Goal: Task Accomplishment & Management: Use online tool/utility

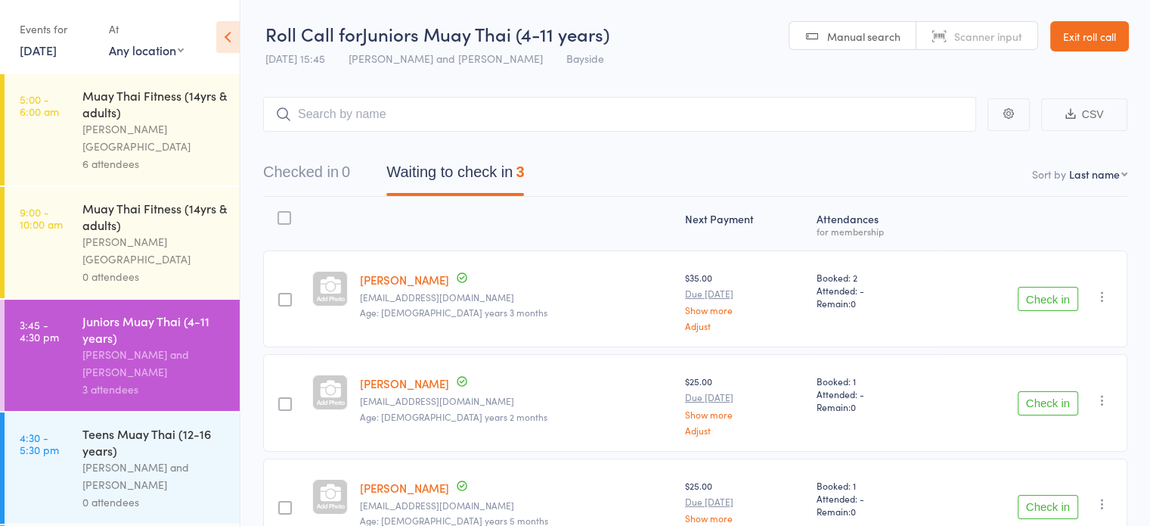
click at [1080, 39] on link "Exit roll call" at bounding box center [1090, 36] width 79 height 30
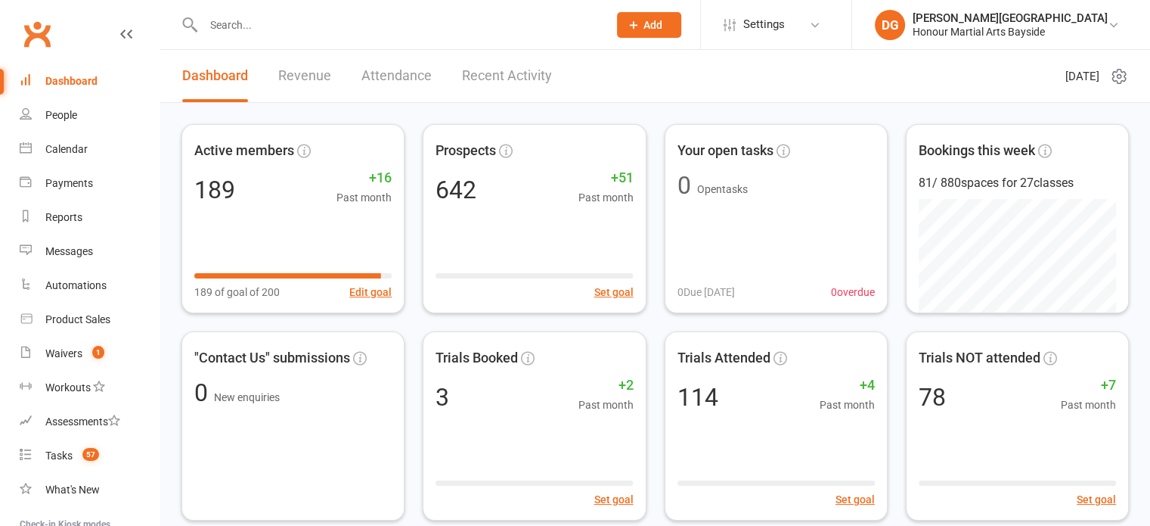
click at [347, 26] on input "text" at bounding box center [398, 24] width 399 height 21
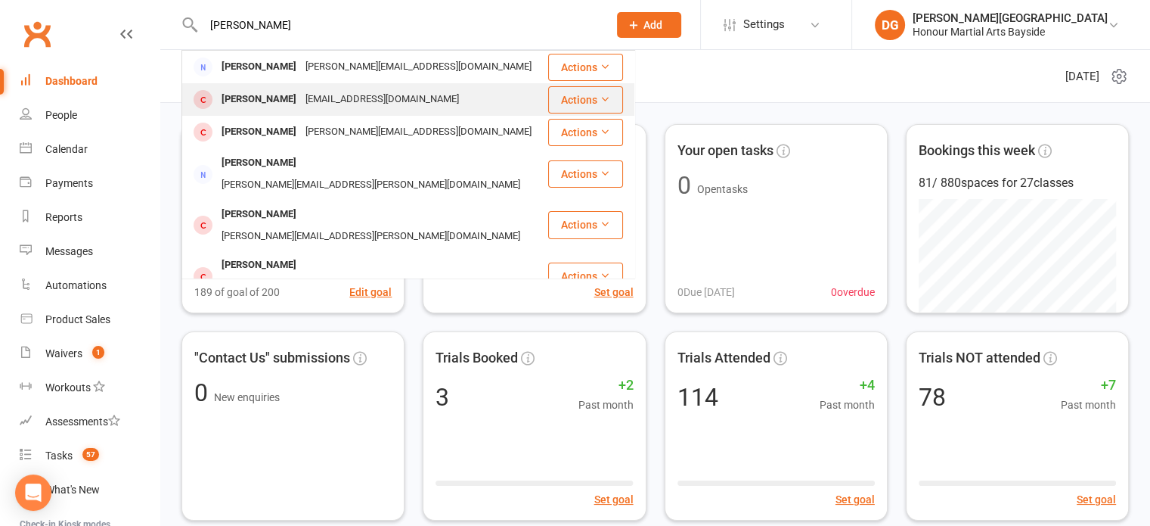
type input "sarah"
click at [301, 99] on div "Saraheshaw93@gmail.com" at bounding box center [382, 99] width 163 height 22
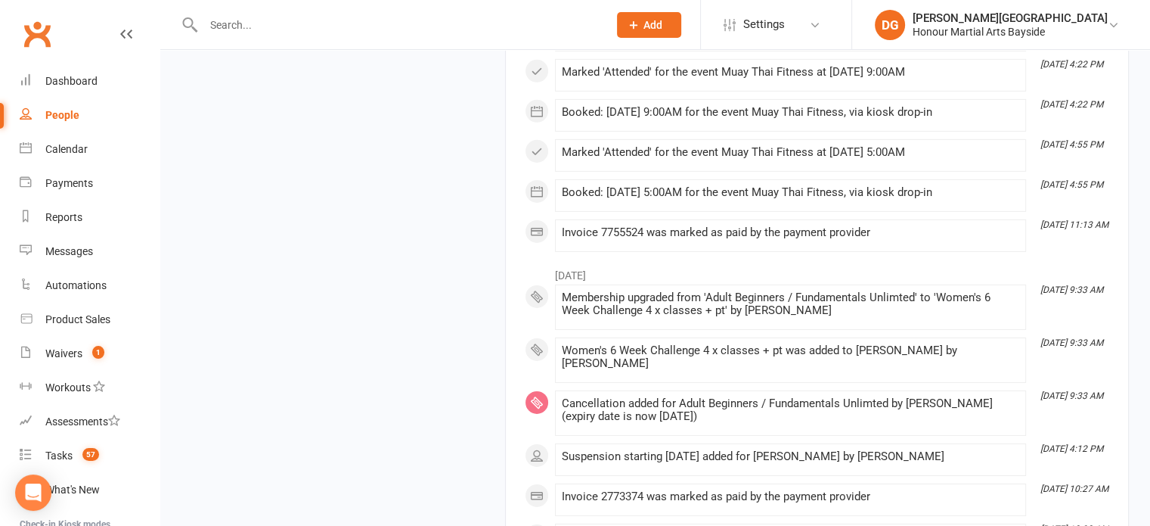
scroll to position [4774, 0]
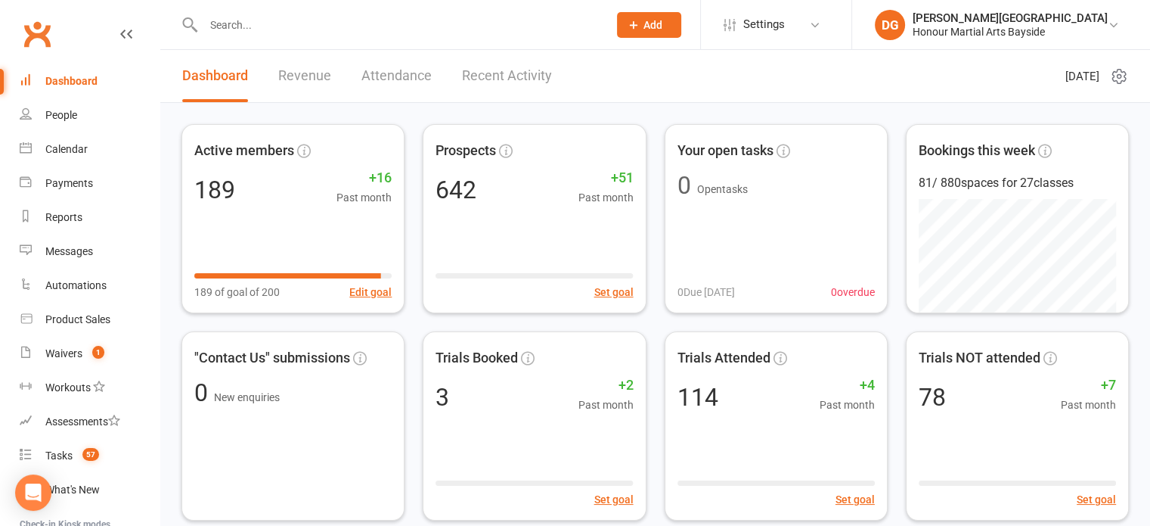
click at [309, 79] on link "Revenue" at bounding box center [304, 76] width 53 height 52
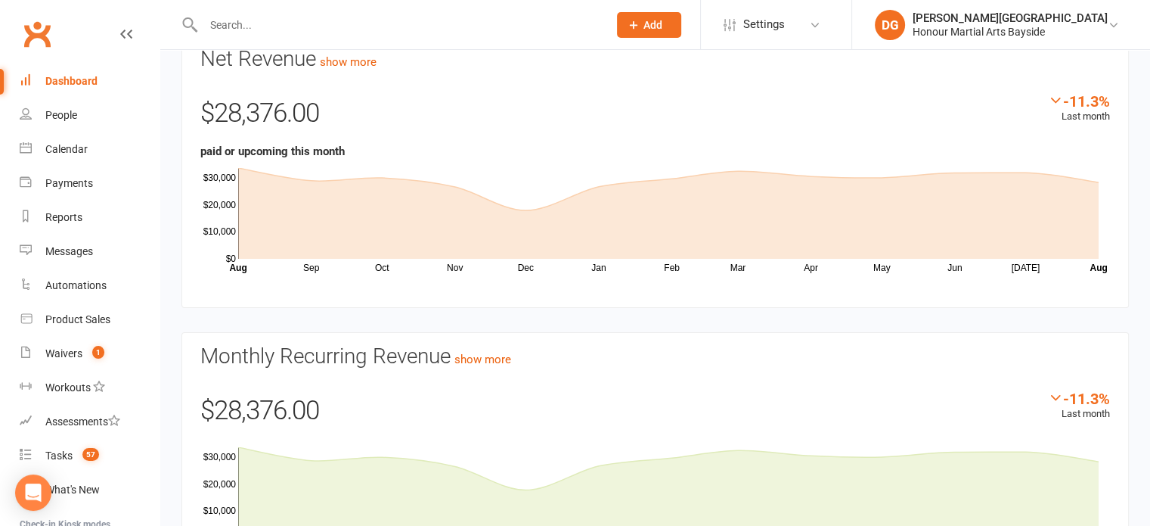
scroll to position [195, 0]
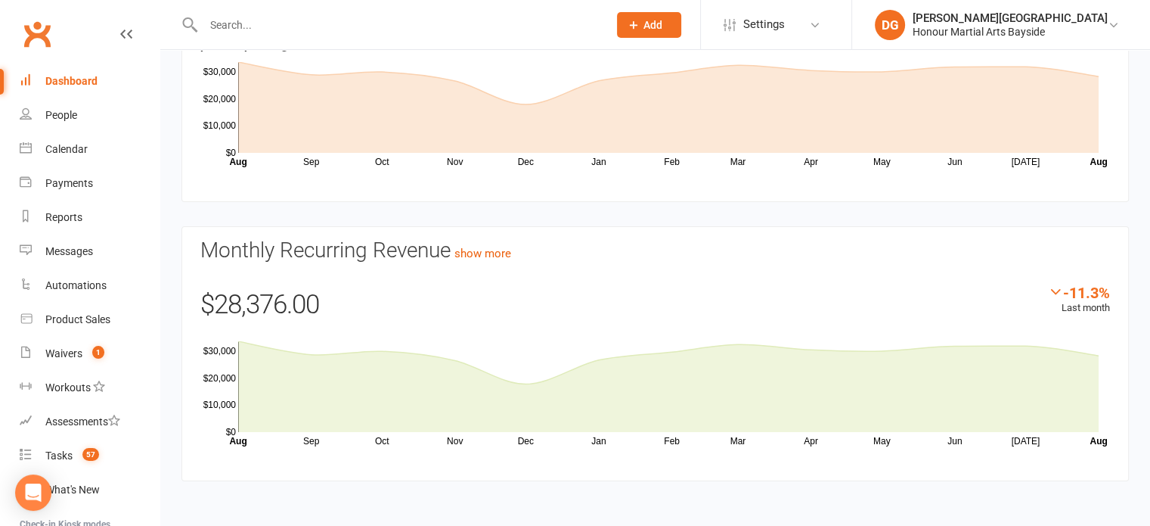
click at [307, 438] on icon "Sep Oct Nov Dec Jan Feb Mar Apr May Jun Jul Month Aug Aug $0 $10,000 $20,000 $3…" at bounding box center [655, 390] width 910 height 113
click at [381, 441] on icon "Sep Oct Nov Dec Jan Feb Mar Apr May Jun Jul Month Aug Aug $0 $10,000 $20,000 $3…" at bounding box center [655, 390] width 910 height 113
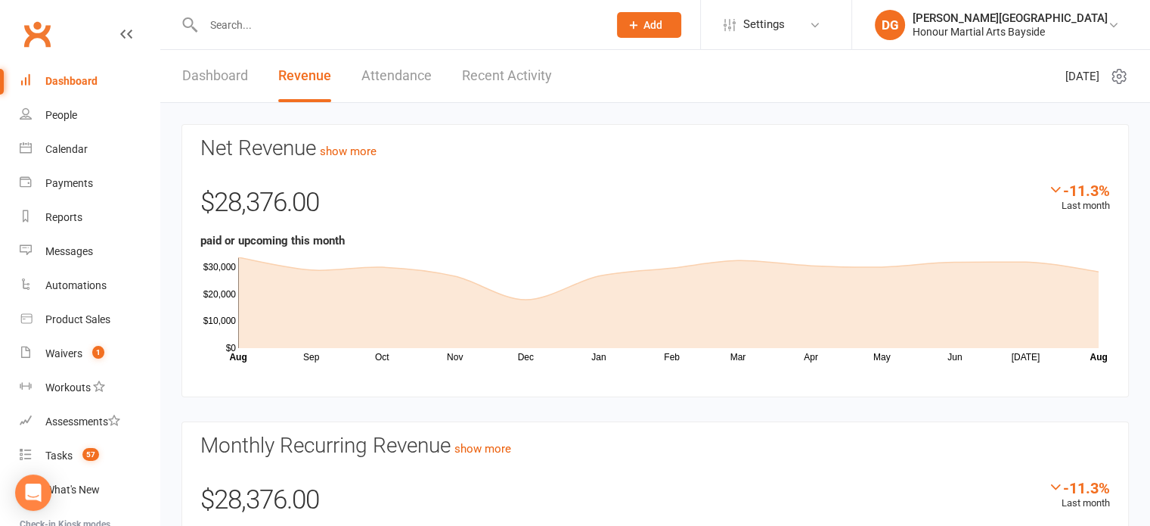
click at [228, 78] on link "Dashboard" at bounding box center [215, 76] width 66 height 52
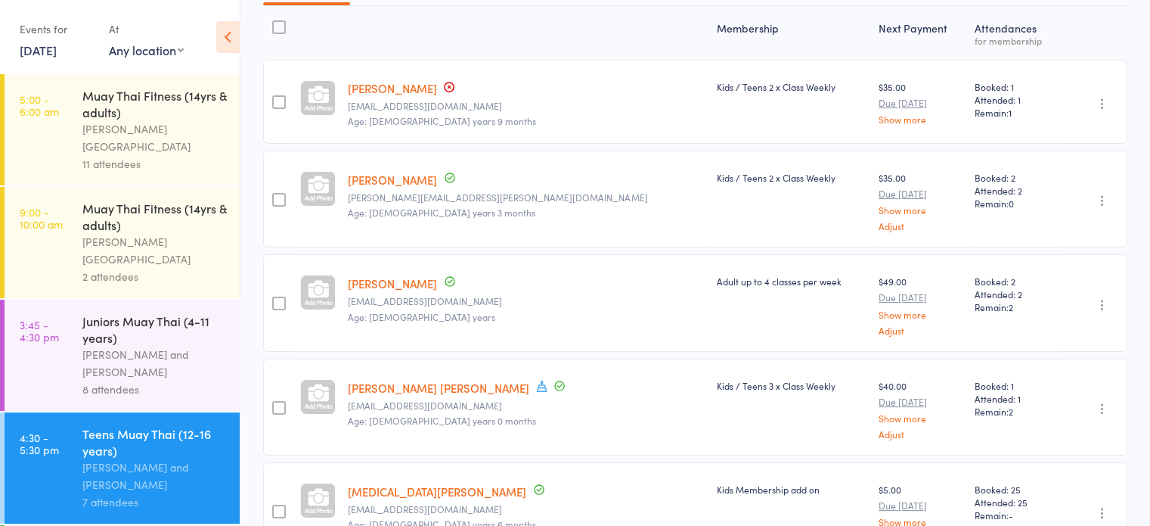
scroll to position [158, 0]
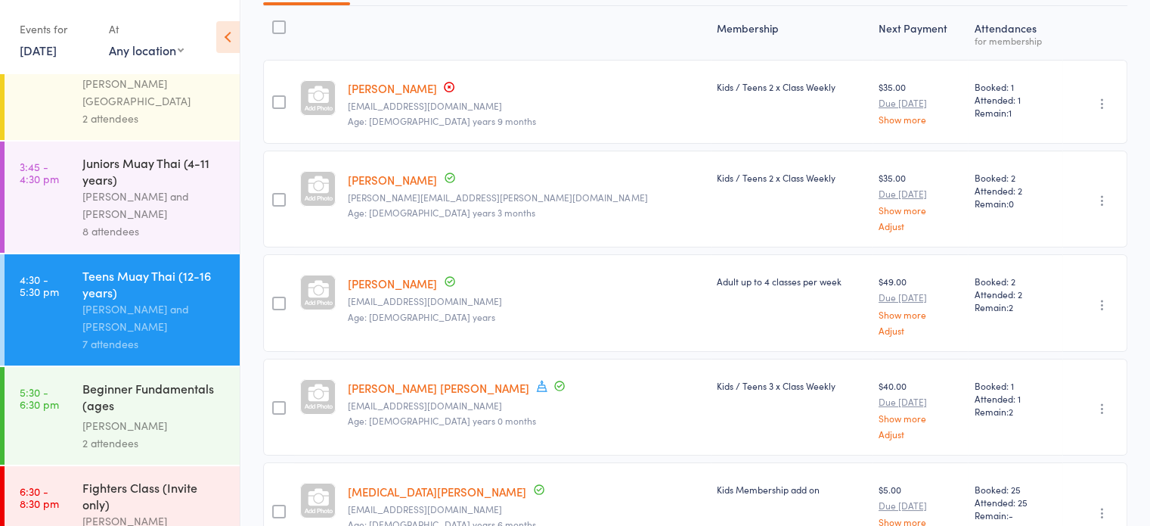
click at [170, 300] on div "Alfie Smith and Dwayne Glasgow" at bounding box center [154, 317] width 144 height 35
click at [175, 222] on div "8 attendees" at bounding box center [154, 230] width 144 height 17
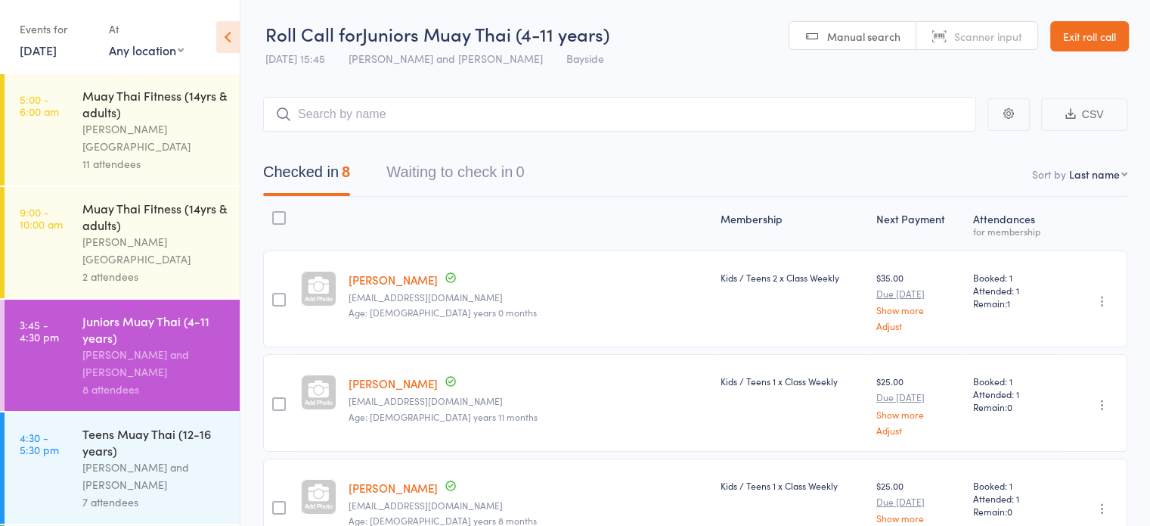
click at [49, 54] on link "13 Aug, 2025" at bounding box center [38, 50] width 37 height 17
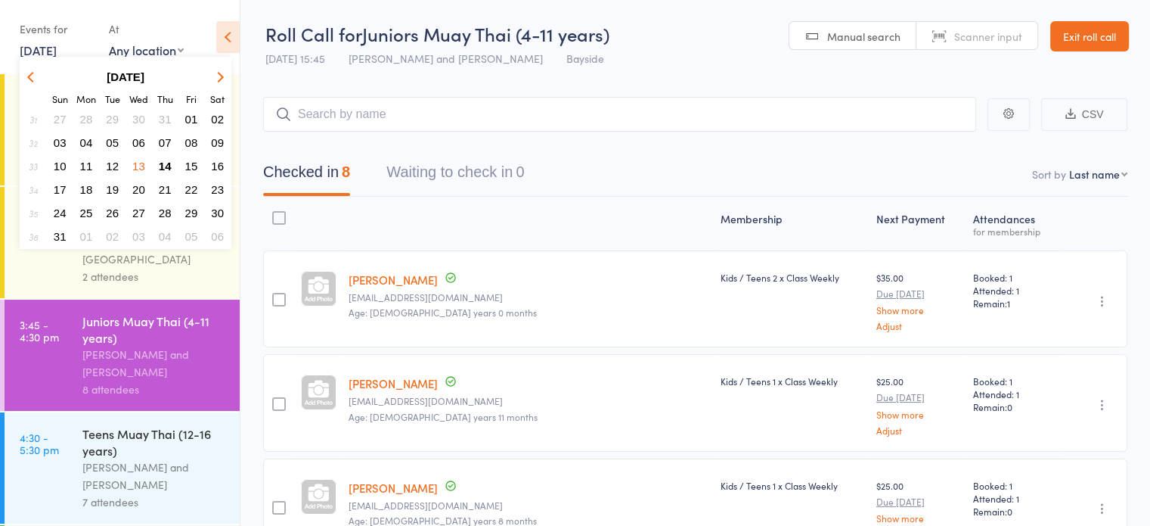
click at [166, 164] on span "14" at bounding box center [165, 166] width 13 height 13
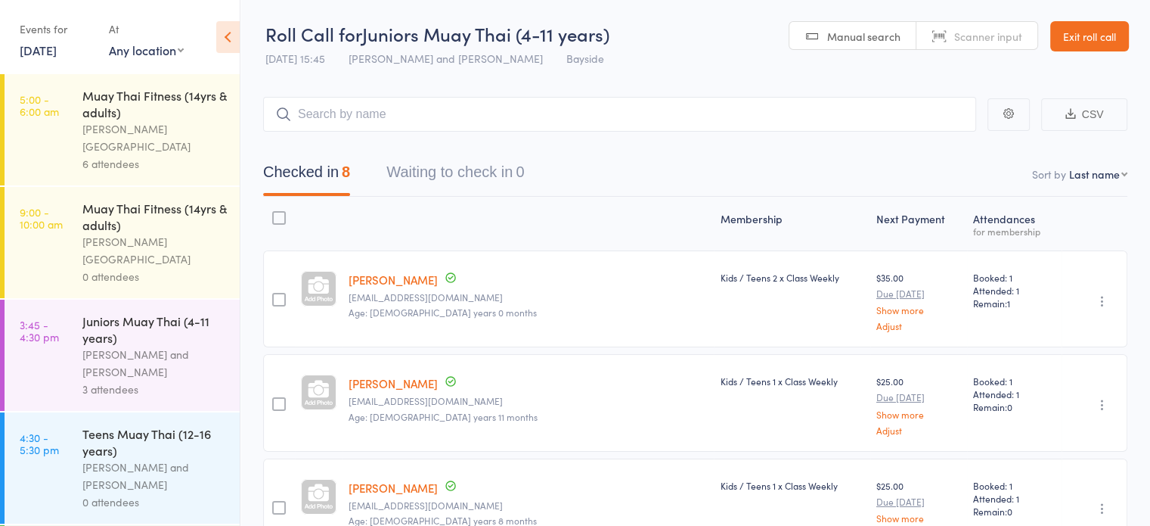
click at [200, 135] on div "[PERSON_NAME][GEOGRAPHIC_DATA]" at bounding box center [154, 137] width 144 height 35
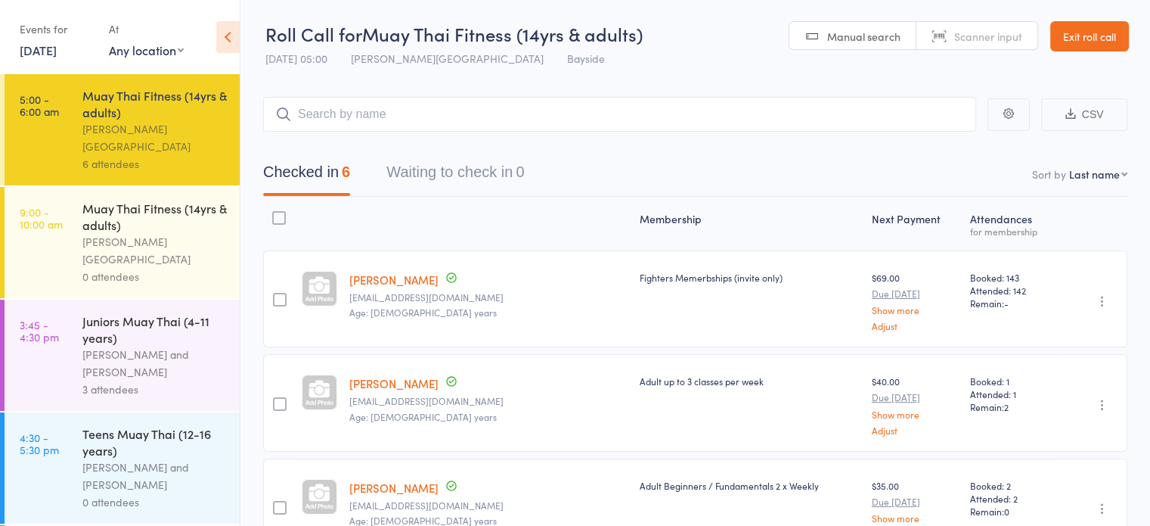
click at [192, 268] on div "0 attendees" at bounding box center [154, 276] width 144 height 17
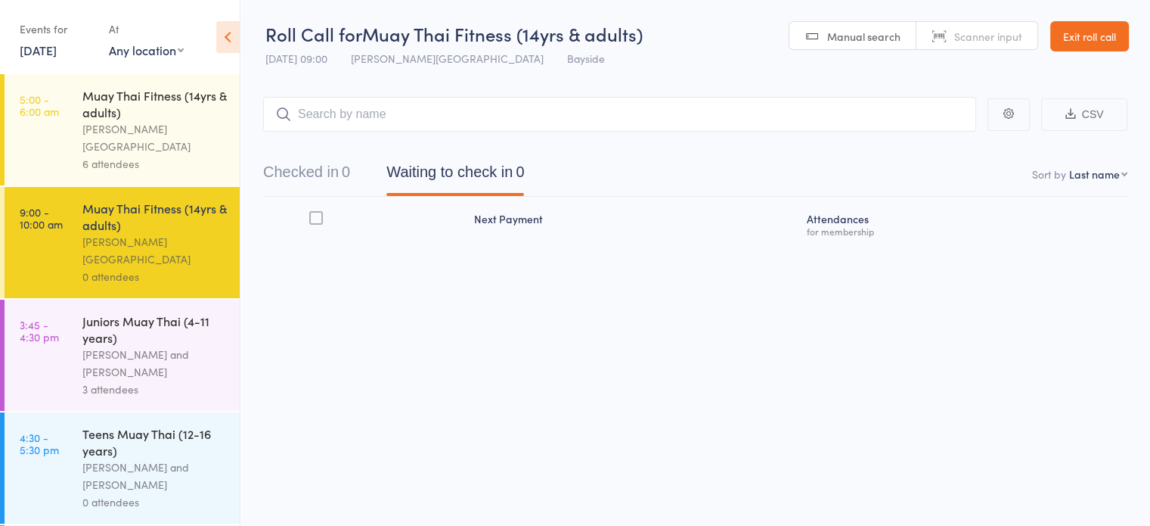
click at [191, 346] on div "[PERSON_NAME] and [PERSON_NAME]" at bounding box center [154, 363] width 144 height 35
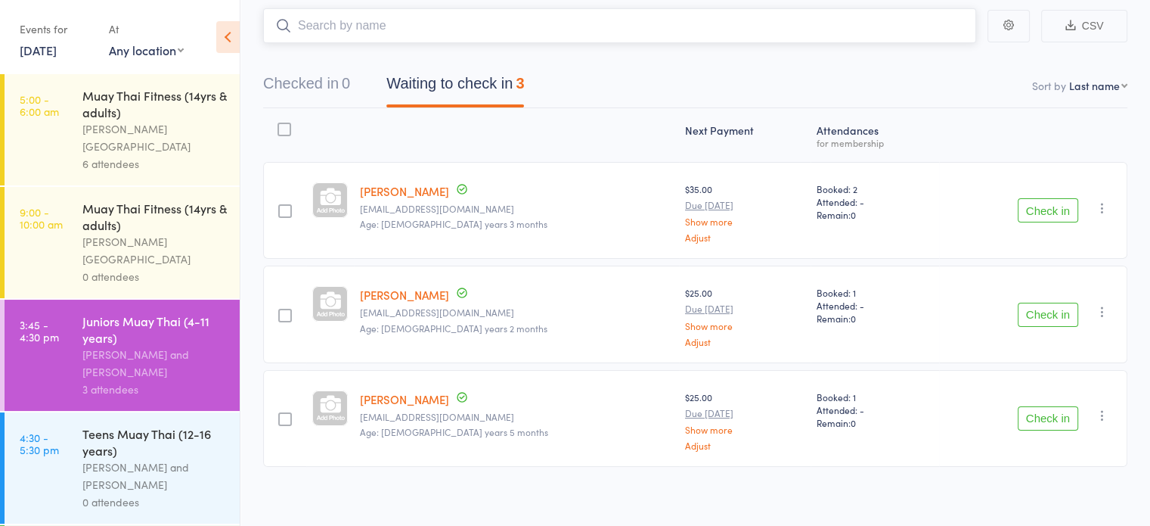
scroll to position [95, 0]
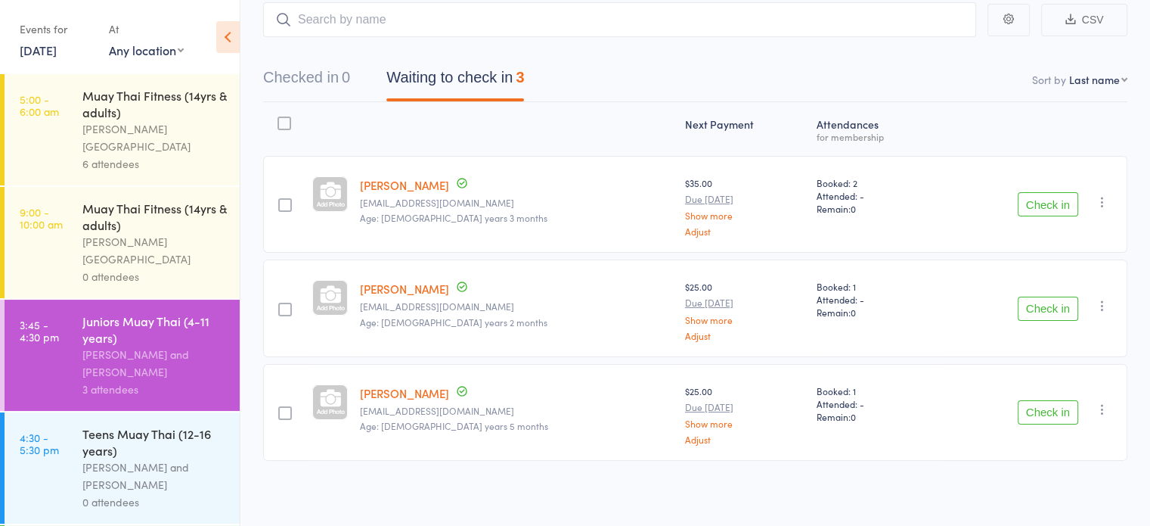
click at [1035, 308] on button "Check in" at bounding box center [1048, 309] width 61 height 24
click at [1048, 408] on button "Check in" at bounding box center [1048, 412] width 61 height 24
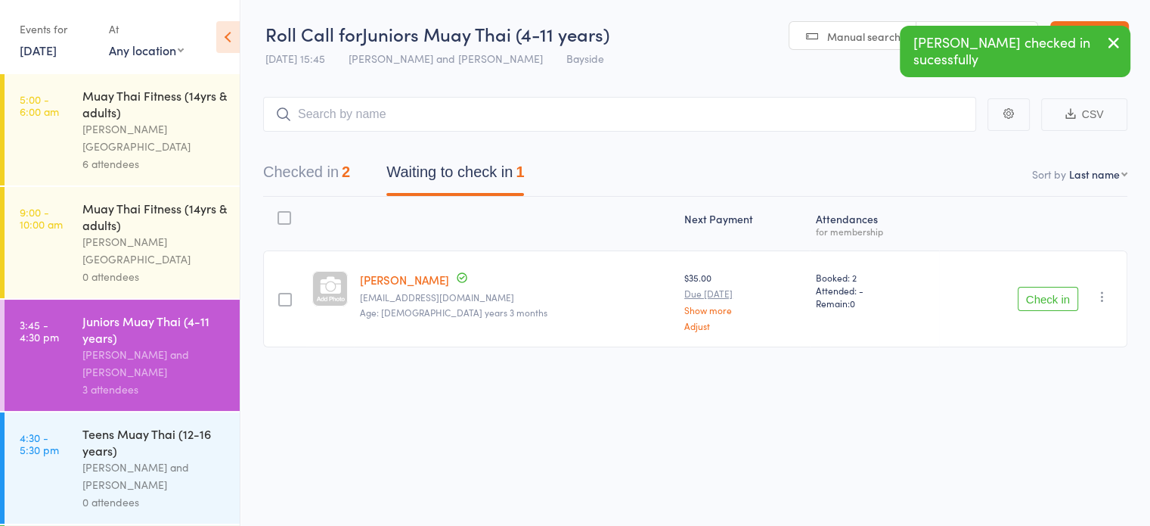
click at [1052, 291] on button "Check in" at bounding box center [1048, 299] width 61 height 24
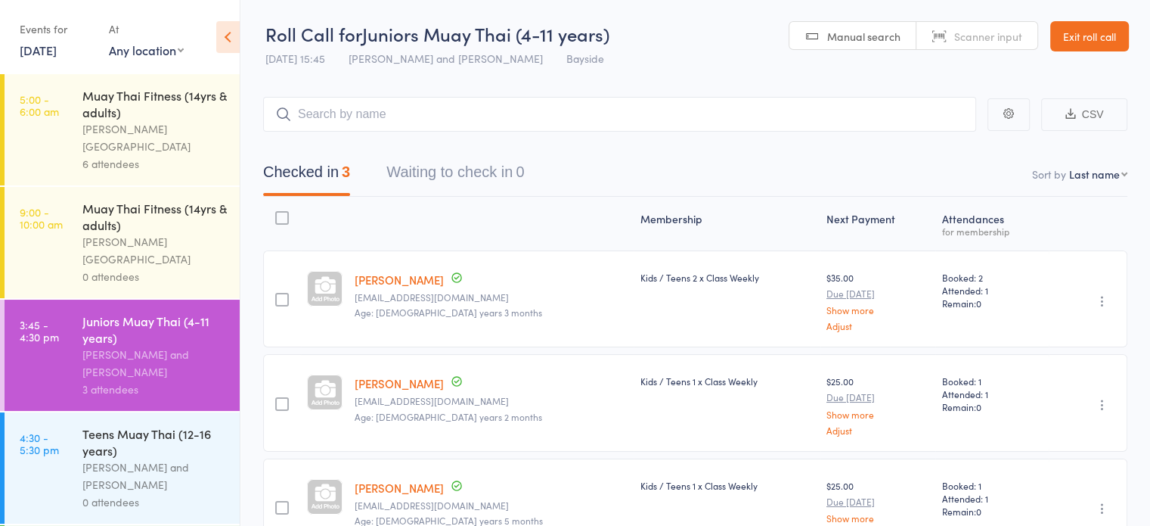
click at [1106, 48] on link "Exit roll call" at bounding box center [1090, 36] width 79 height 30
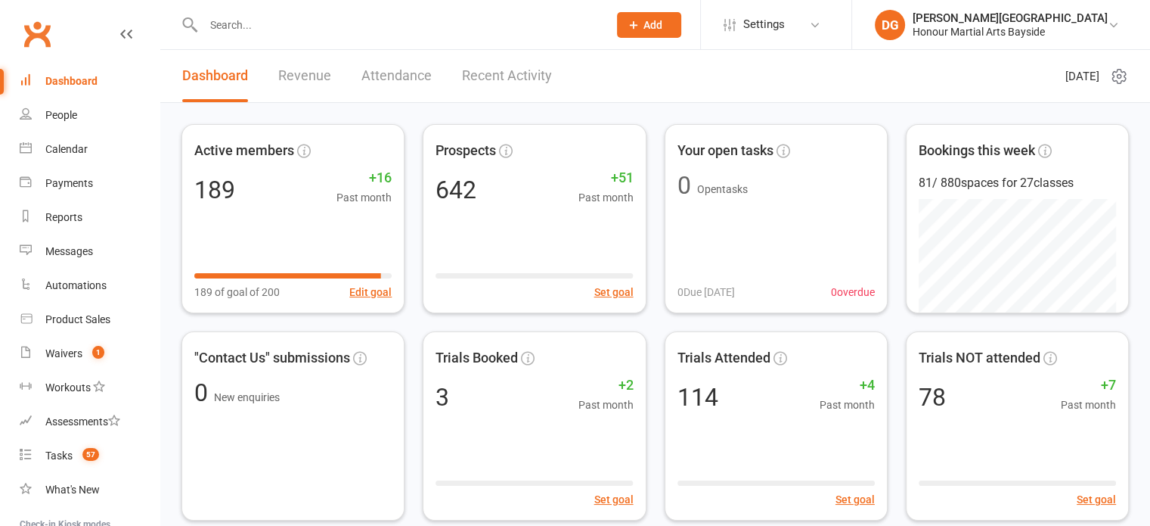
click at [372, 34] on input "text" at bounding box center [398, 24] width 399 height 21
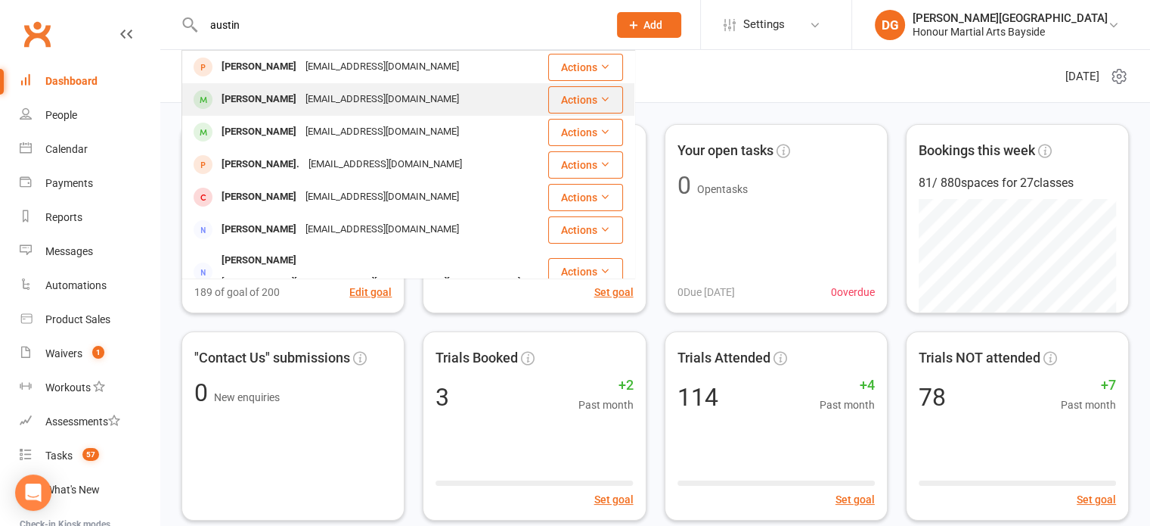
type input "austin"
click at [265, 99] on div "[PERSON_NAME]" at bounding box center [259, 99] width 84 height 22
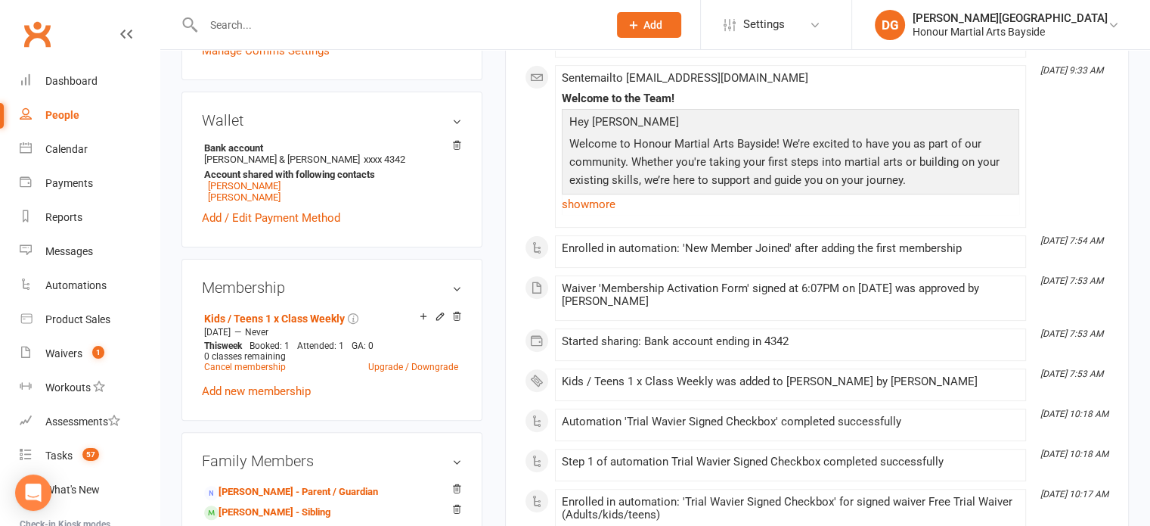
scroll to position [477, 0]
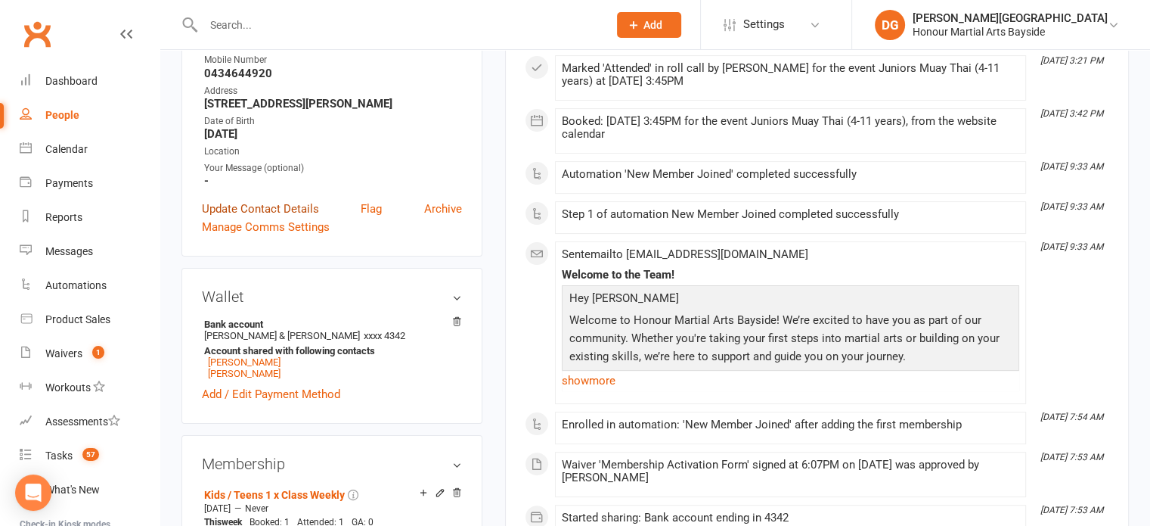
click at [284, 211] on link "Update Contact Details" at bounding box center [260, 209] width 117 height 18
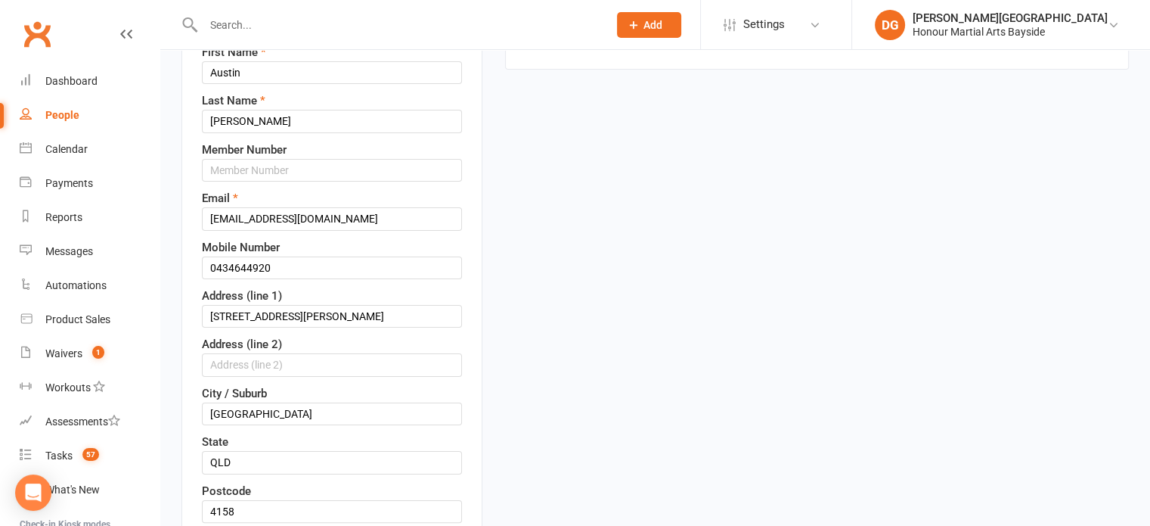
scroll to position [71, 0]
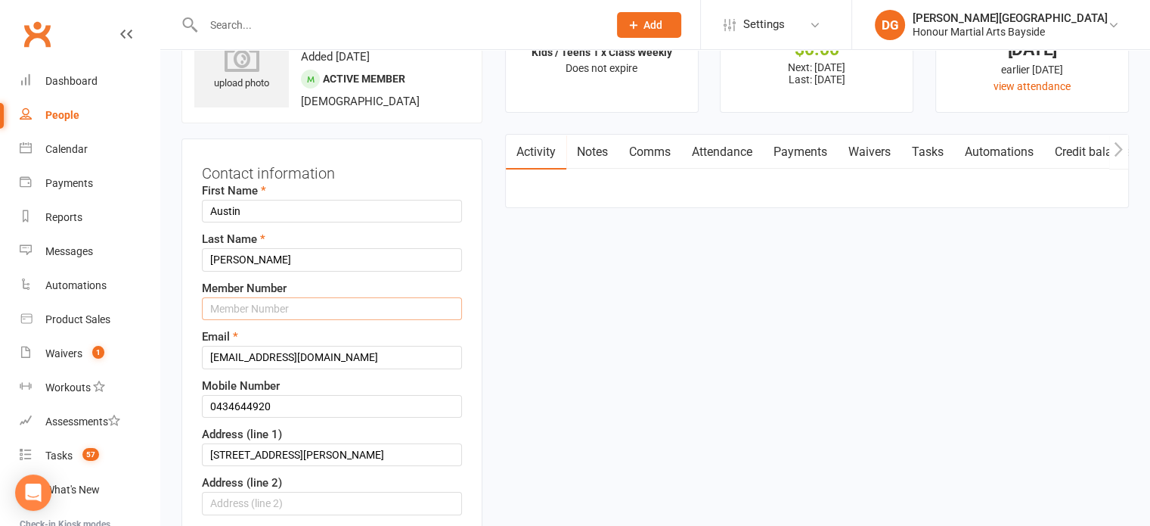
click at [289, 311] on input "text" at bounding box center [332, 308] width 260 height 23
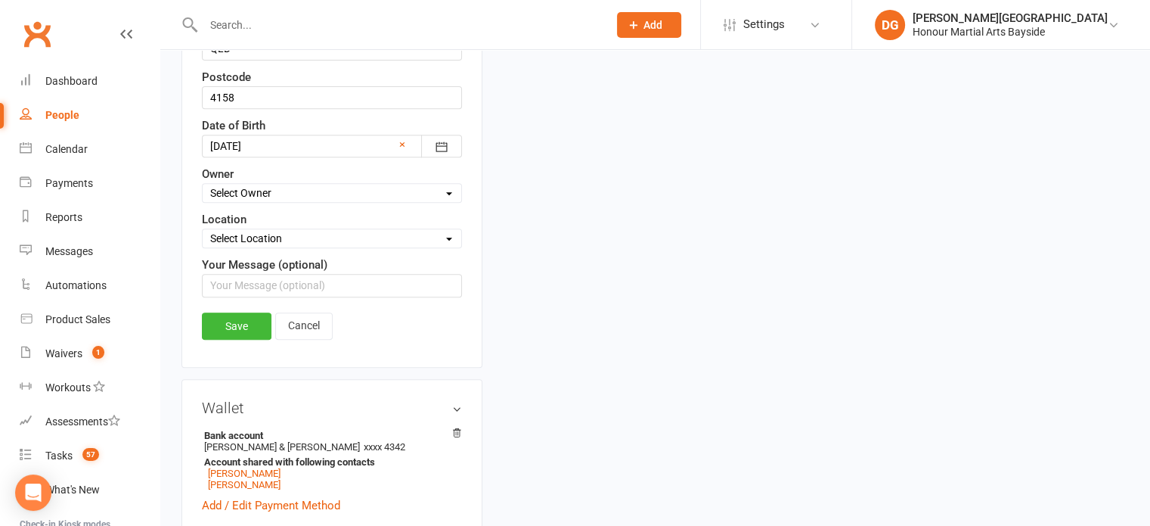
scroll to position [625, 0]
type input "0062"
click at [245, 321] on link "Save" at bounding box center [237, 324] width 70 height 27
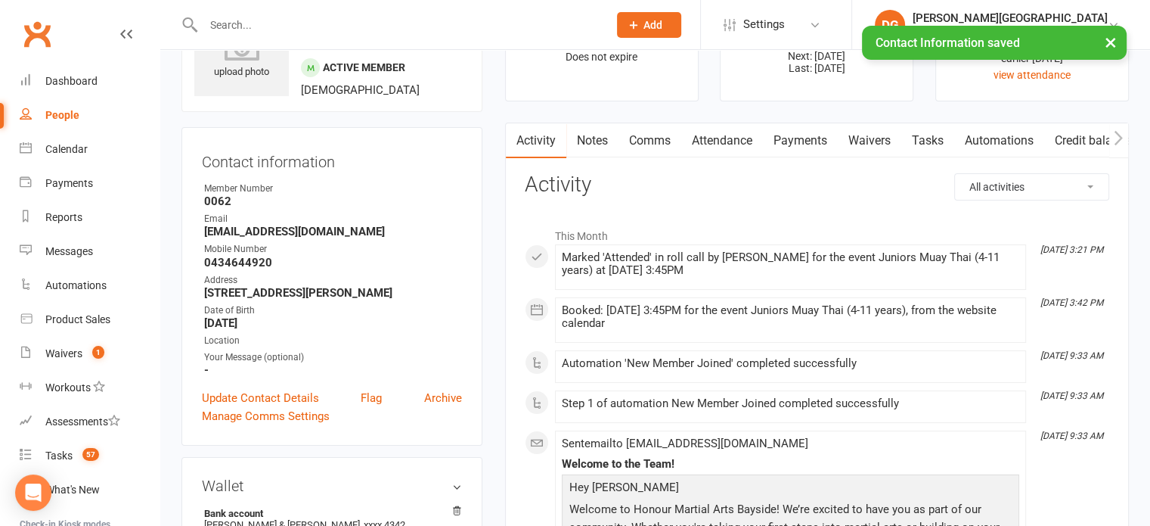
scroll to position [0, 0]
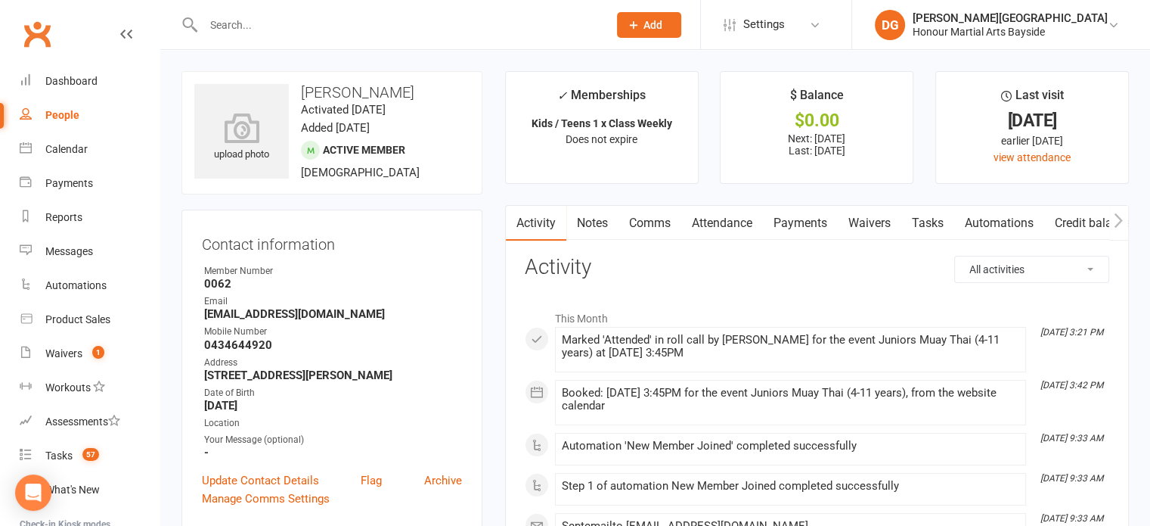
click at [328, 26] on input "text" at bounding box center [398, 24] width 399 height 21
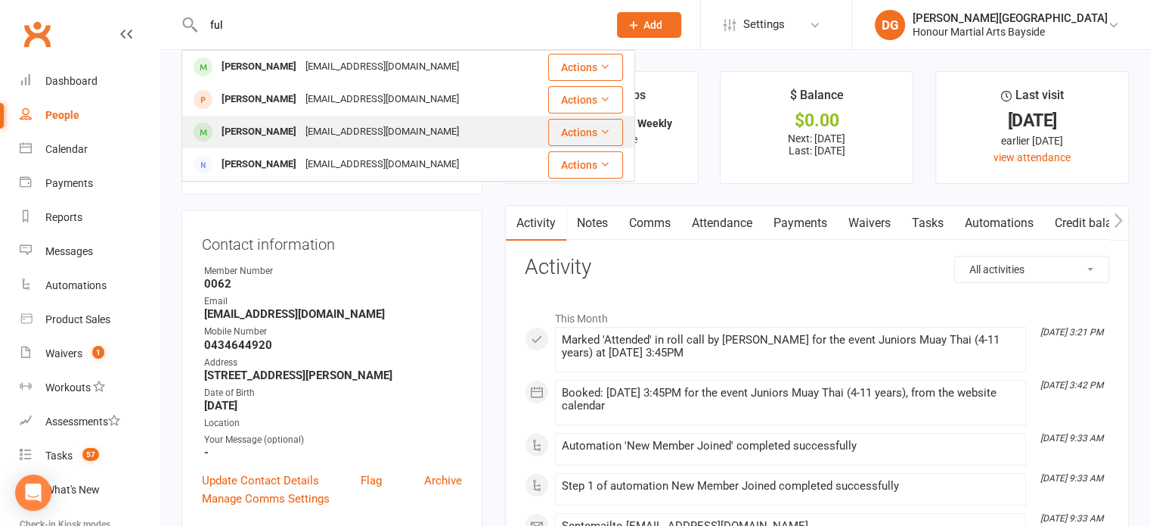
type input "ful"
click at [264, 137] on div "[PERSON_NAME]" at bounding box center [259, 132] width 84 height 22
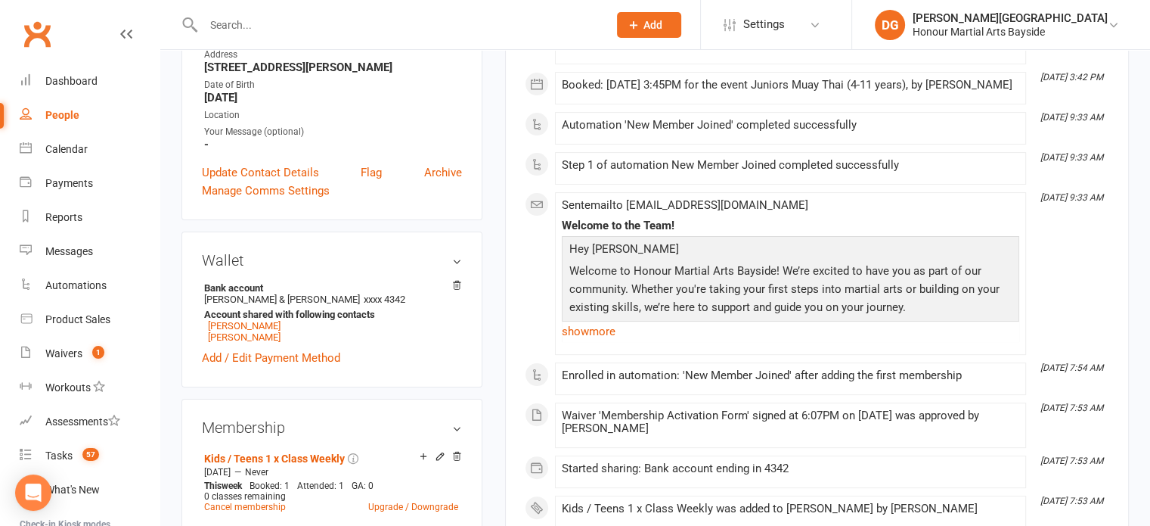
scroll to position [309, 0]
click at [266, 172] on link "Update Contact Details" at bounding box center [260, 172] width 117 height 18
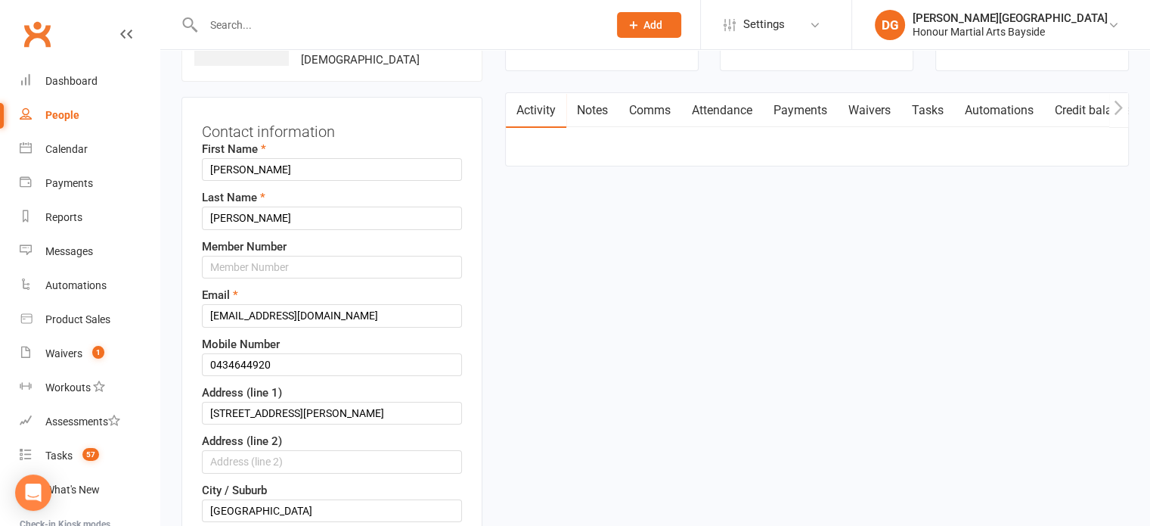
scroll to position [107, 0]
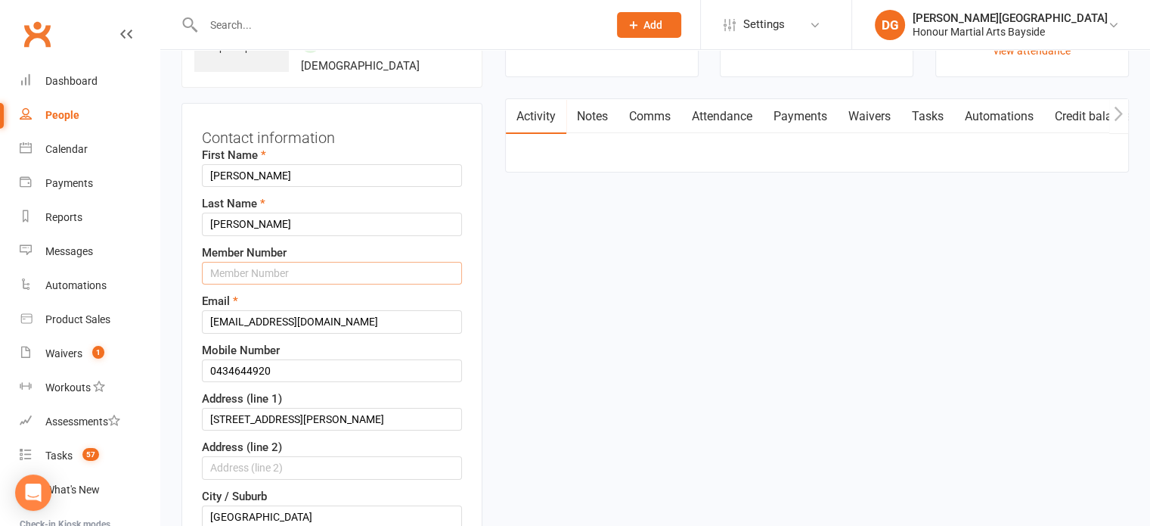
click at [294, 274] on input "text" at bounding box center [332, 273] width 260 height 23
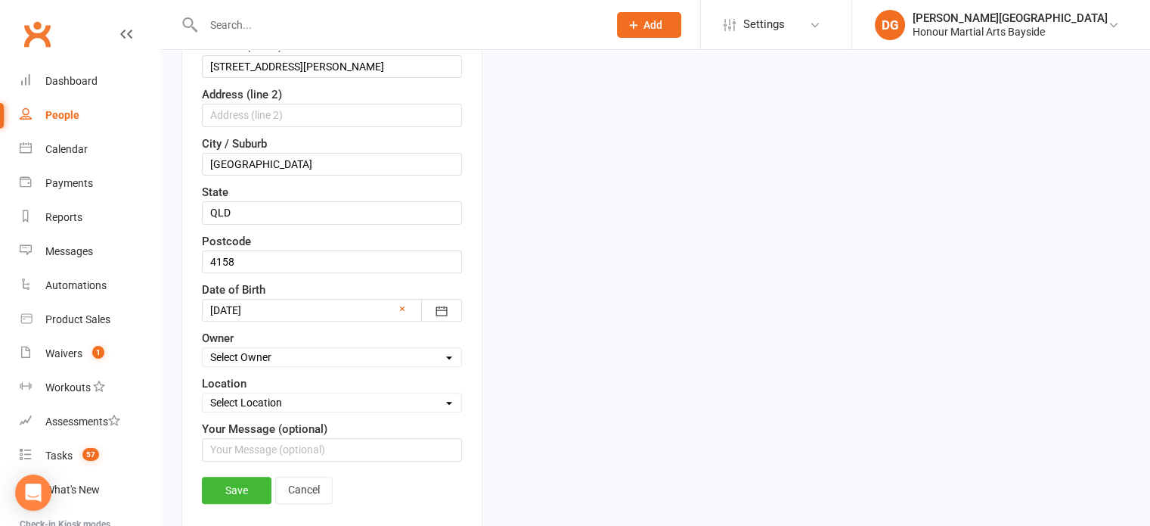
scroll to position [461, 0]
type input "0063"
click at [232, 486] on link "Save" at bounding box center [237, 488] width 70 height 27
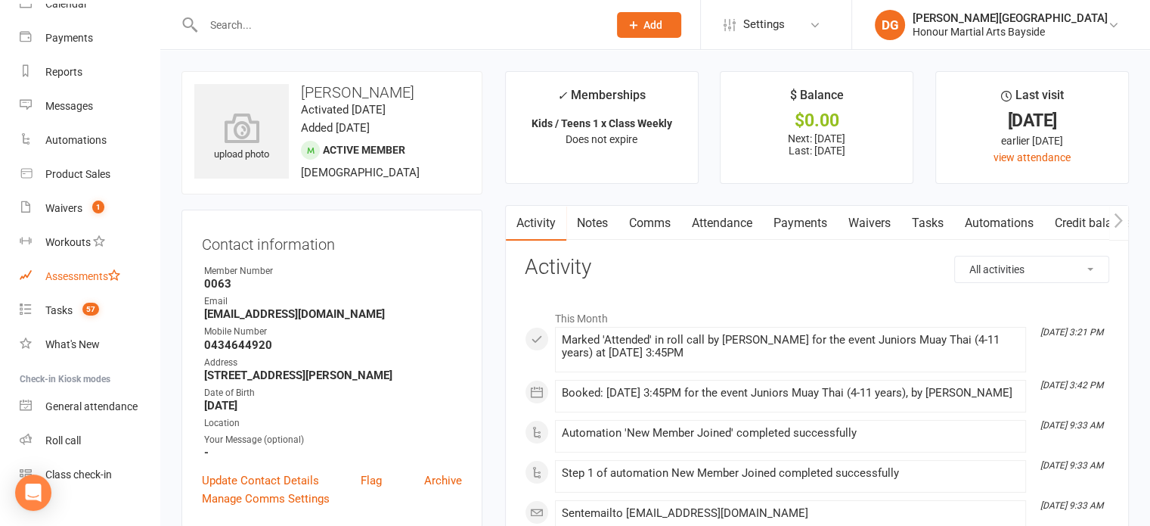
scroll to position [160, 0]
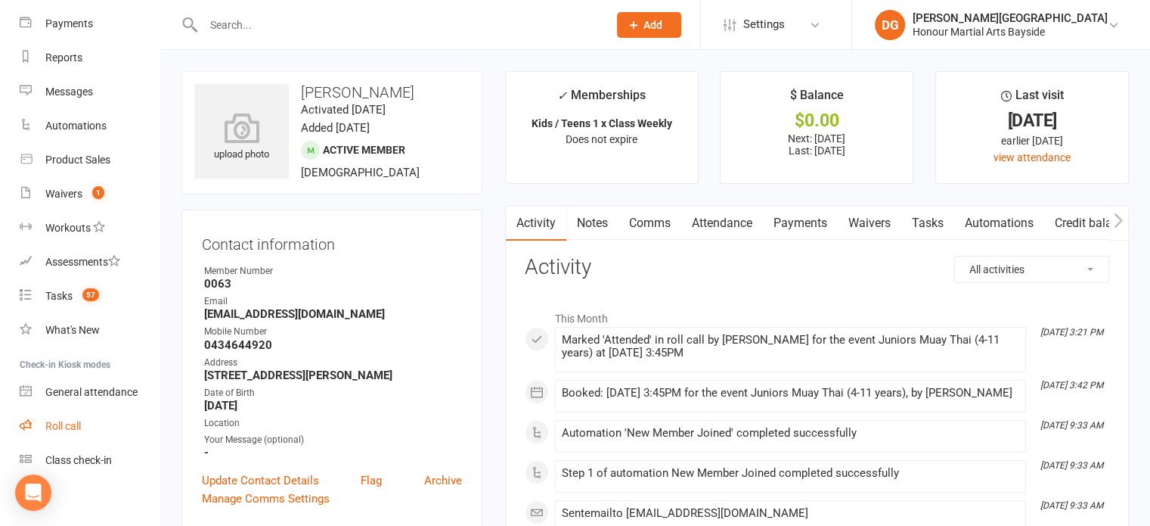
click at [62, 425] on div "Roll call" at bounding box center [63, 426] width 36 height 12
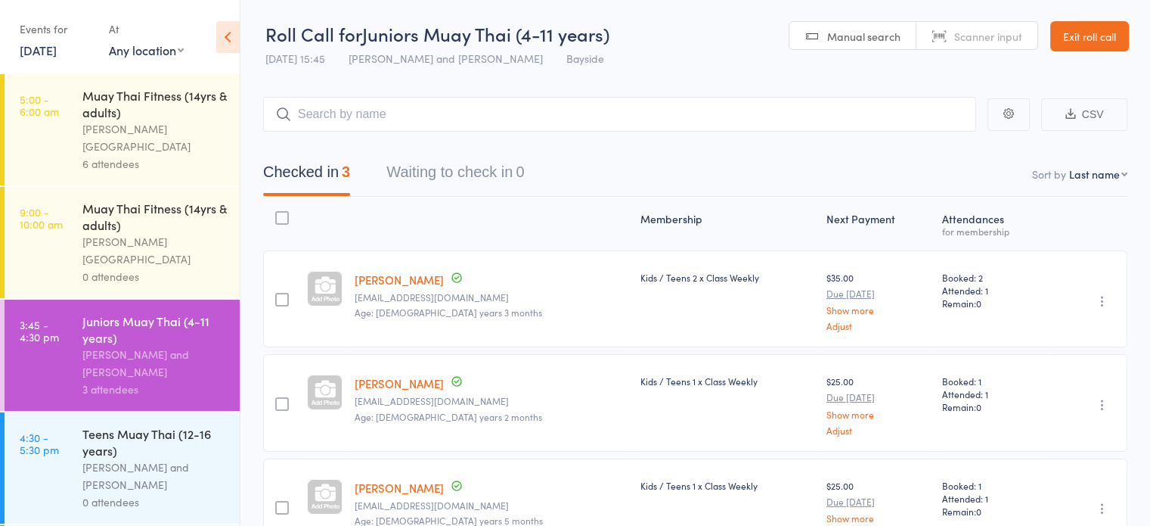
click at [875, 36] on span "Manual search" at bounding box center [864, 36] width 73 height 15
click at [195, 458] on div "[PERSON_NAME] and [PERSON_NAME]" at bounding box center [154, 475] width 144 height 35
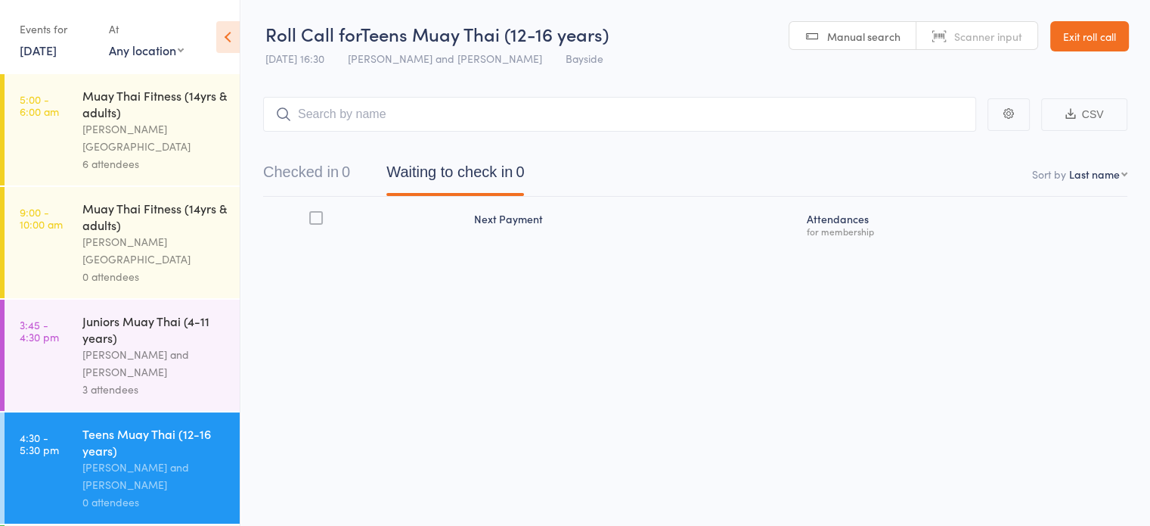
click at [855, 34] on span "Manual search" at bounding box center [864, 36] width 73 height 15
type input "0293"
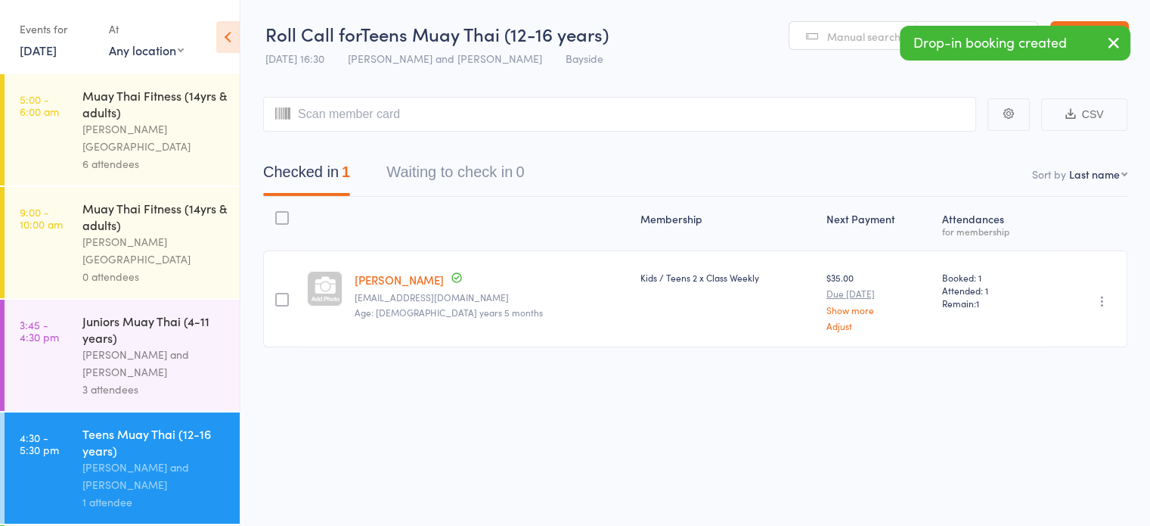
click at [181, 380] on div "3 attendees" at bounding box center [154, 388] width 144 height 17
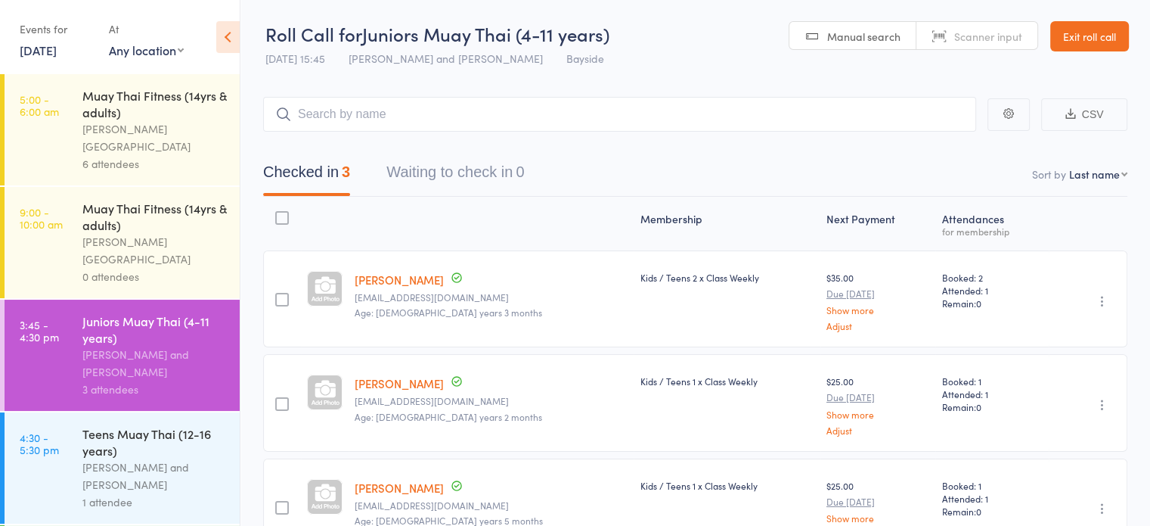
click at [858, 42] on span "Manual search" at bounding box center [864, 36] width 73 height 15
type input "0127"
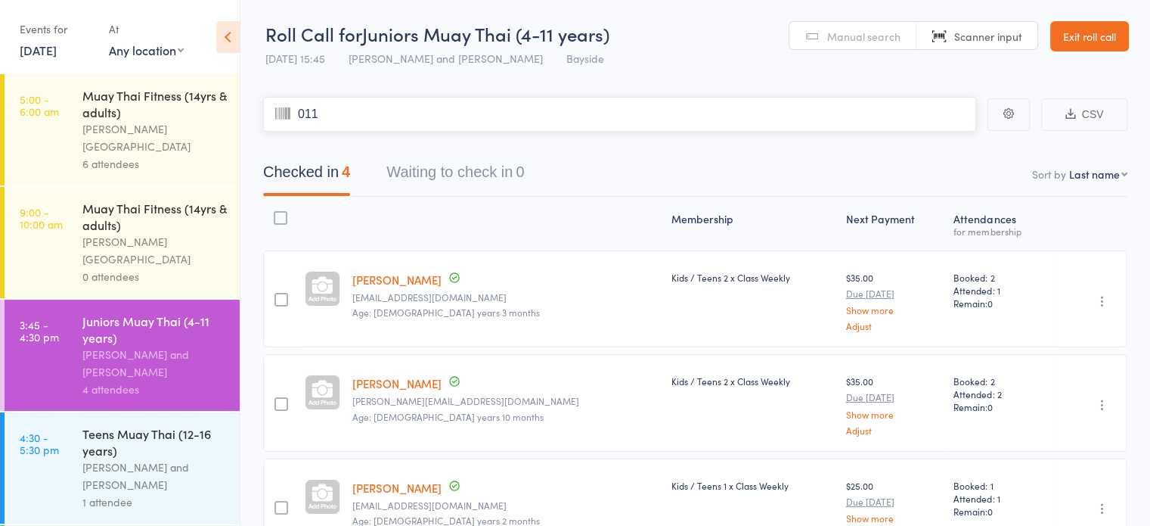
type input "0110"
type input "0009"
click at [857, 35] on span "Manual search" at bounding box center [864, 36] width 73 height 15
click at [404, 114] on input "search" at bounding box center [619, 114] width 713 height 35
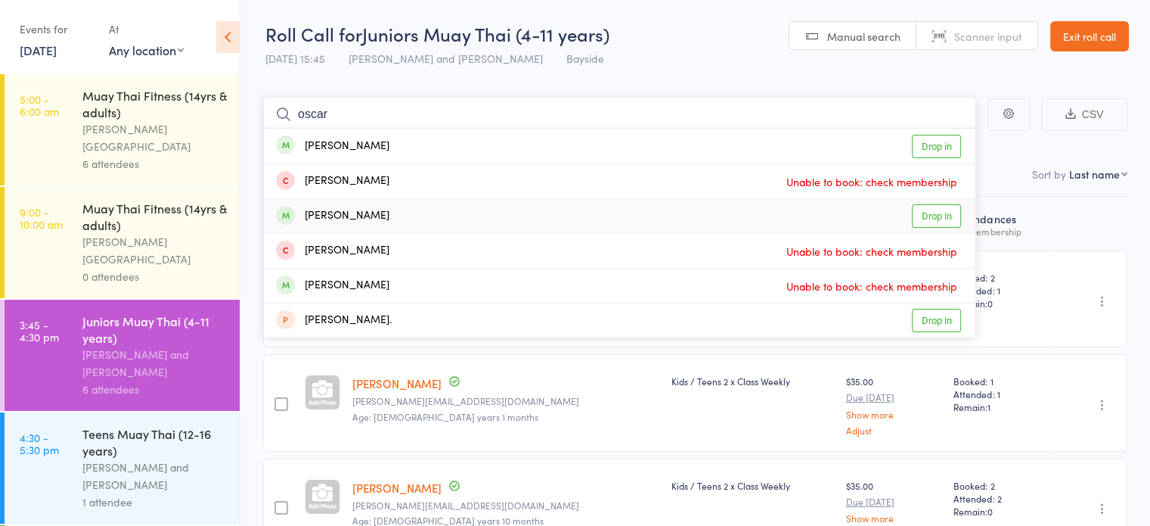
type input "oscar"
click at [936, 216] on link "Drop in" at bounding box center [936, 215] width 49 height 23
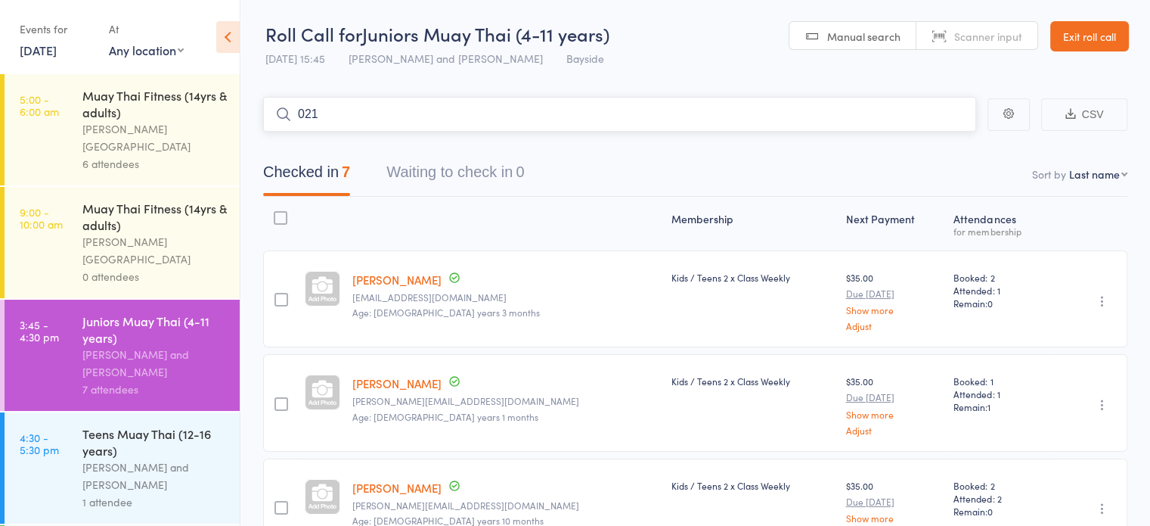
type input "0213"
click at [933, 154] on link "Drop in" at bounding box center [936, 146] width 49 height 23
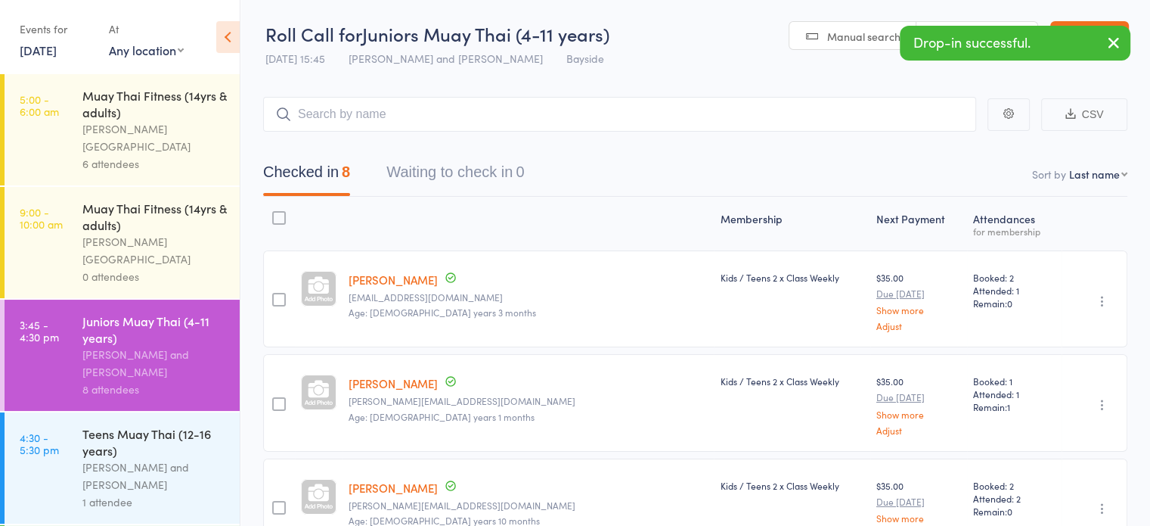
click at [862, 36] on span "Manual search" at bounding box center [864, 36] width 73 height 15
type input "0117"
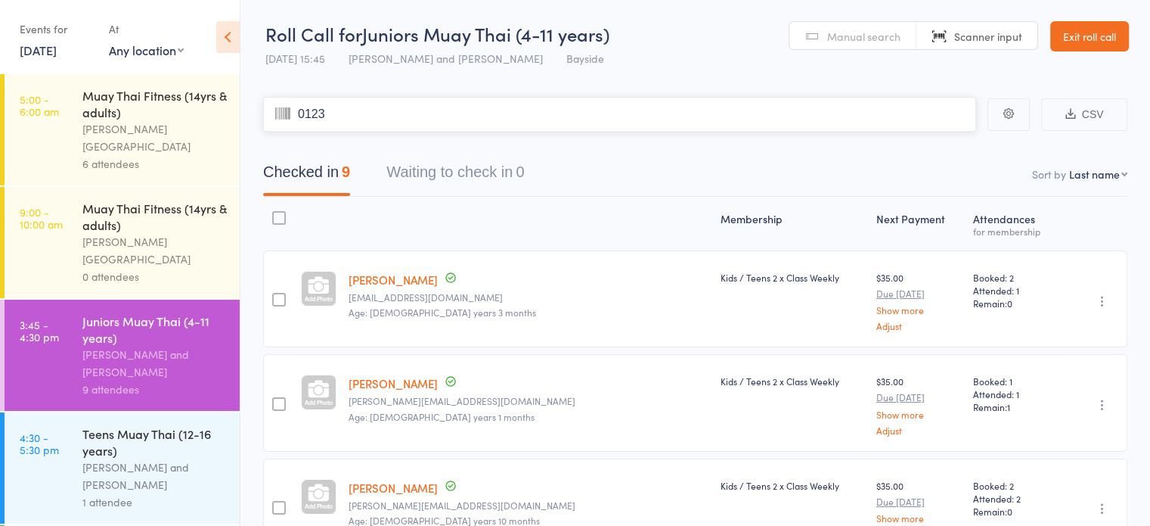
type input "0123"
